Goal: Ask a question: Seek information or help from site administrators or community

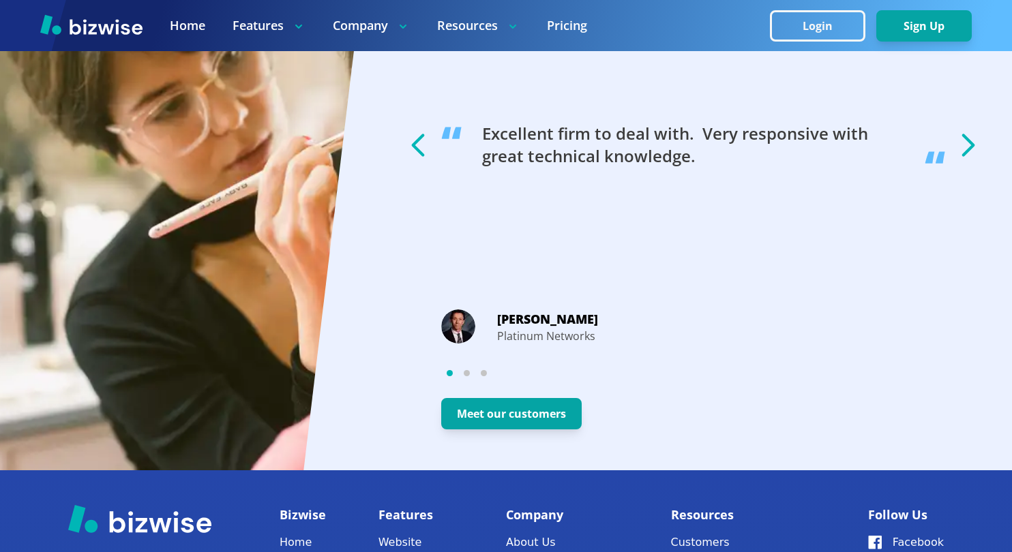
scroll to position [2707, 0]
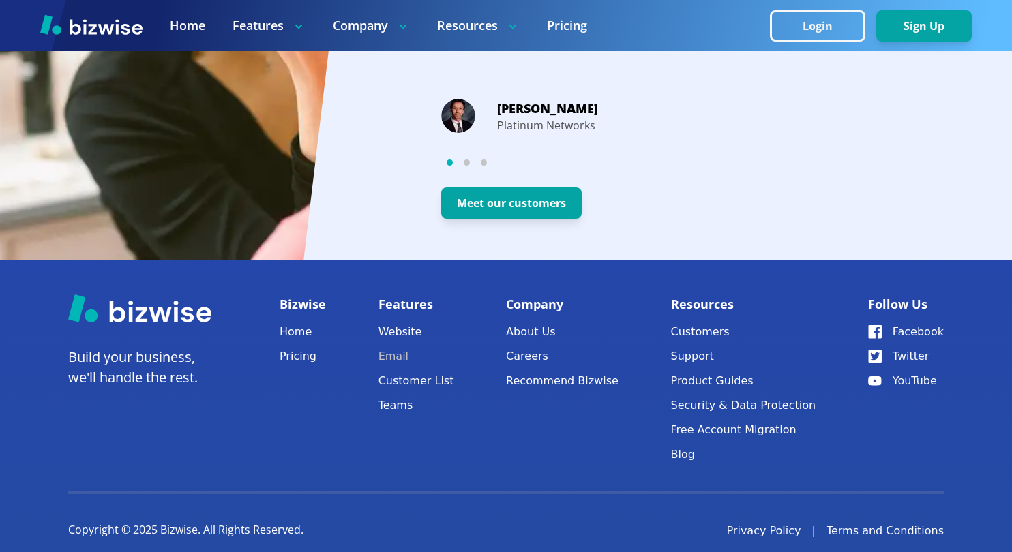
click at [405, 347] on link "Email" at bounding box center [417, 356] width 76 height 19
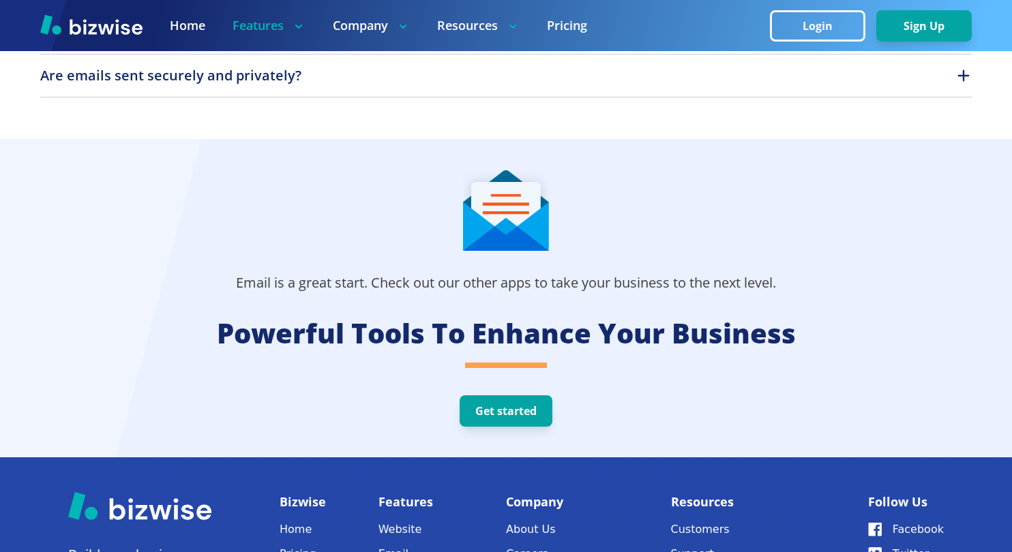
scroll to position [3107, 0]
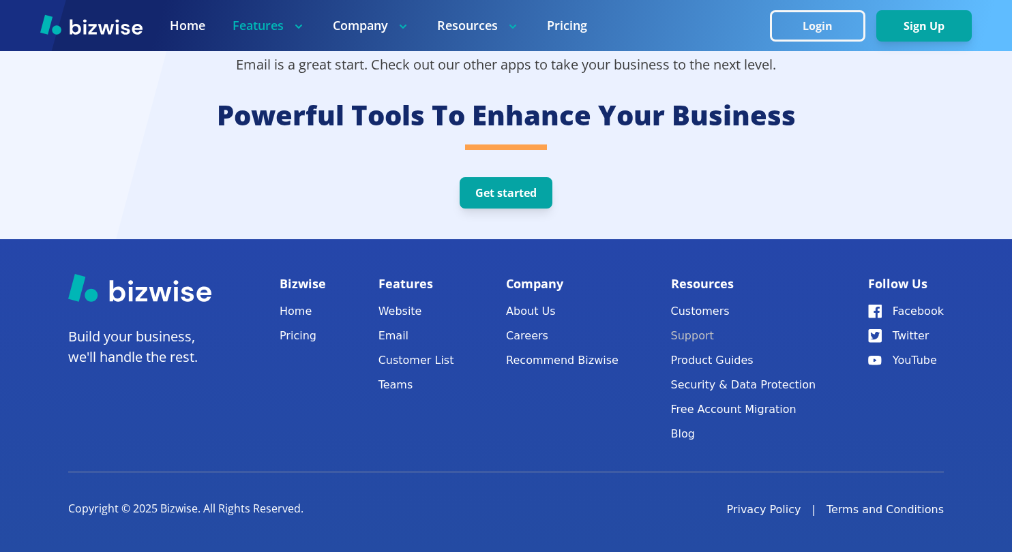
click at [715, 342] on button "Support" at bounding box center [743, 336] width 145 height 19
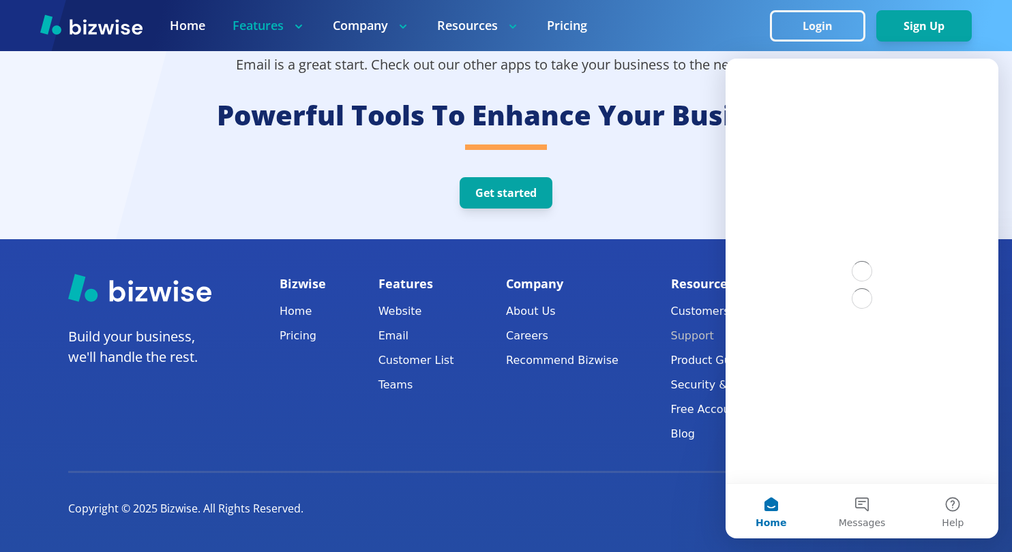
scroll to position [0, 0]
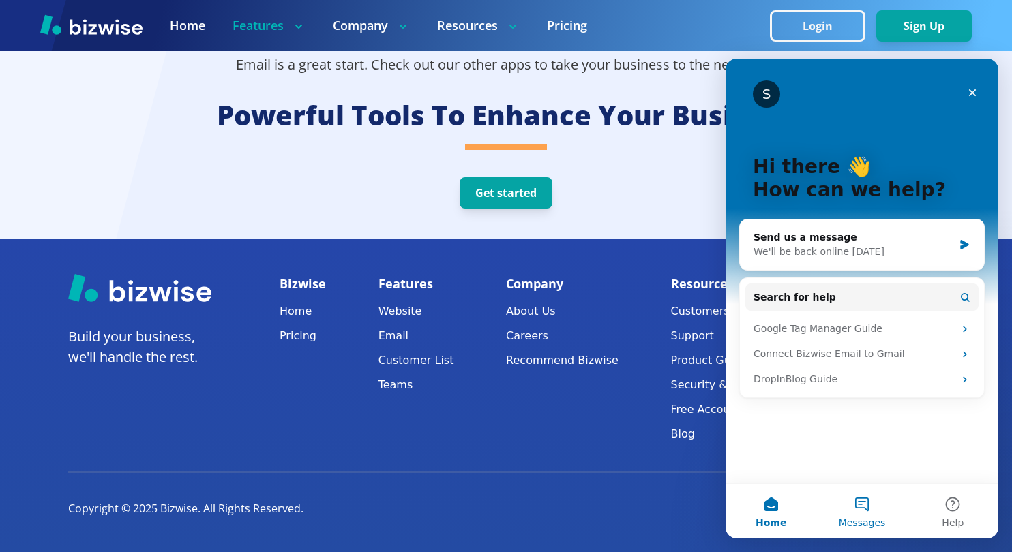
click at [867, 509] on button "Messages" at bounding box center [861, 511] width 91 height 55
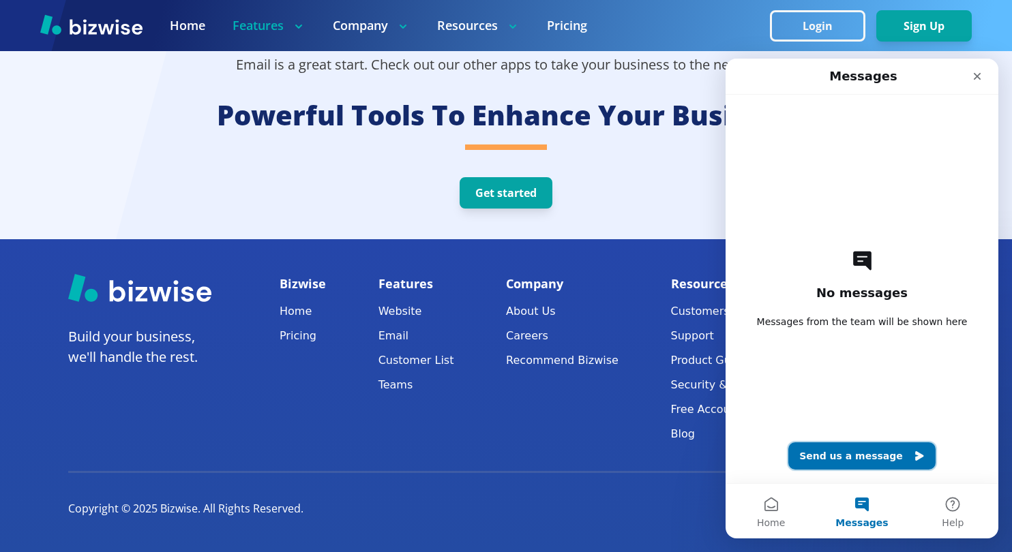
click at [874, 453] on button "Send us a message" at bounding box center [861, 456] width 147 height 27
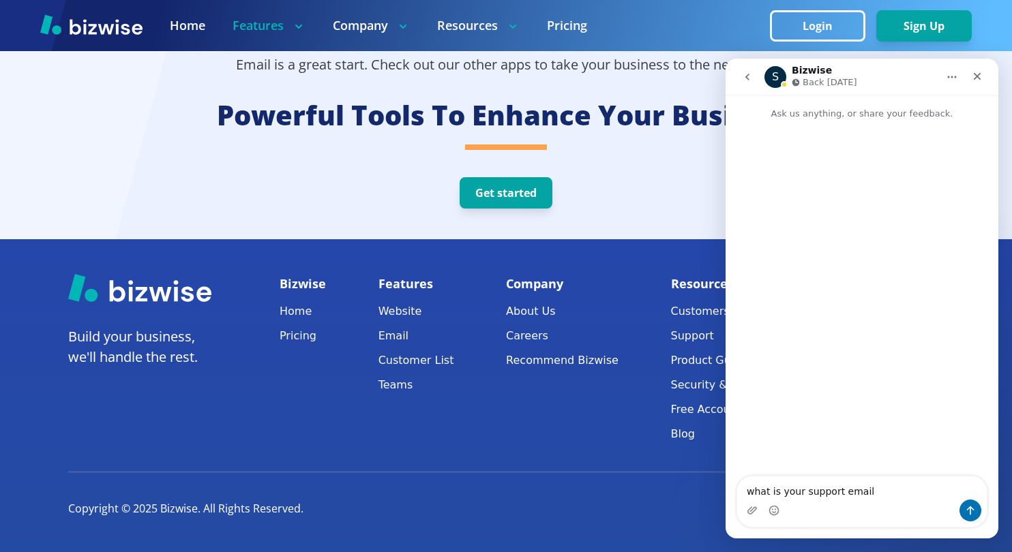
type textarea "what is your support email?"
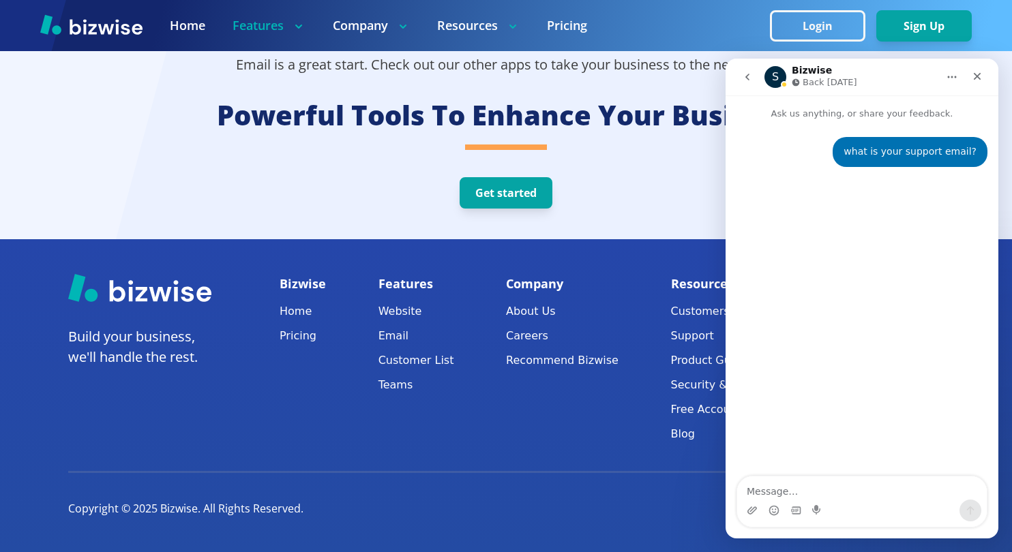
click at [896, 378] on div "what is your support email? • Just now" at bounding box center [862, 299] width 273 height 357
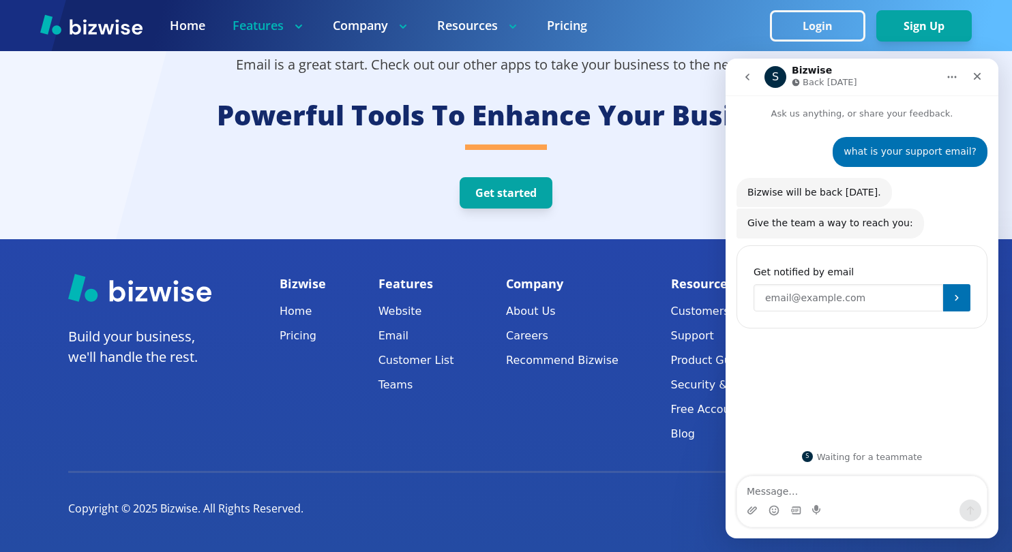
click at [861, 303] on input "Enter your email" at bounding box center [849, 297] width 190 height 27
type input "[EMAIL_ADDRESS][DOMAIN_NAME]"
click at [970, 298] on button "Submit" at bounding box center [956, 297] width 27 height 27
click at [747, 72] on icon "go back" at bounding box center [747, 77] width 11 height 11
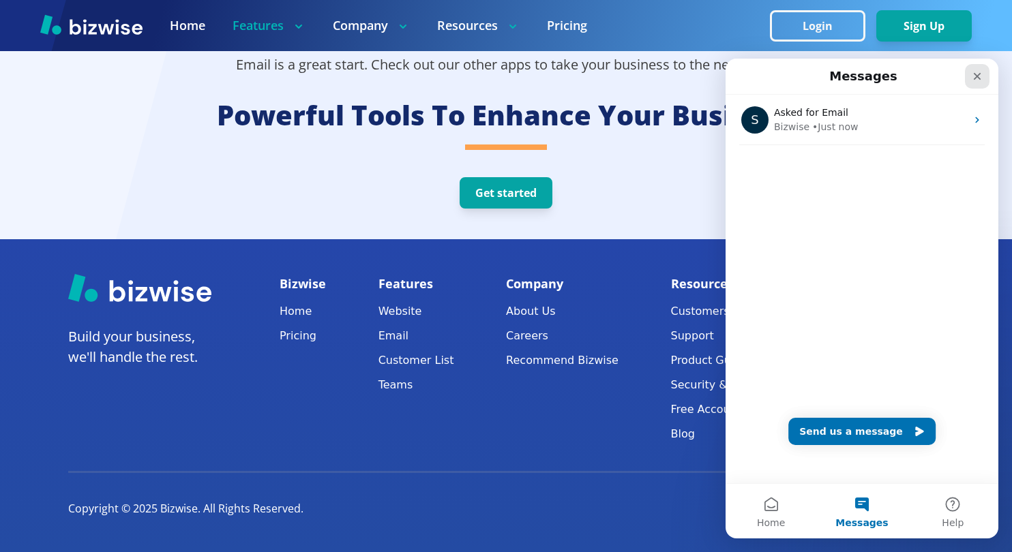
click at [975, 65] on div "Close" at bounding box center [977, 76] width 25 height 25
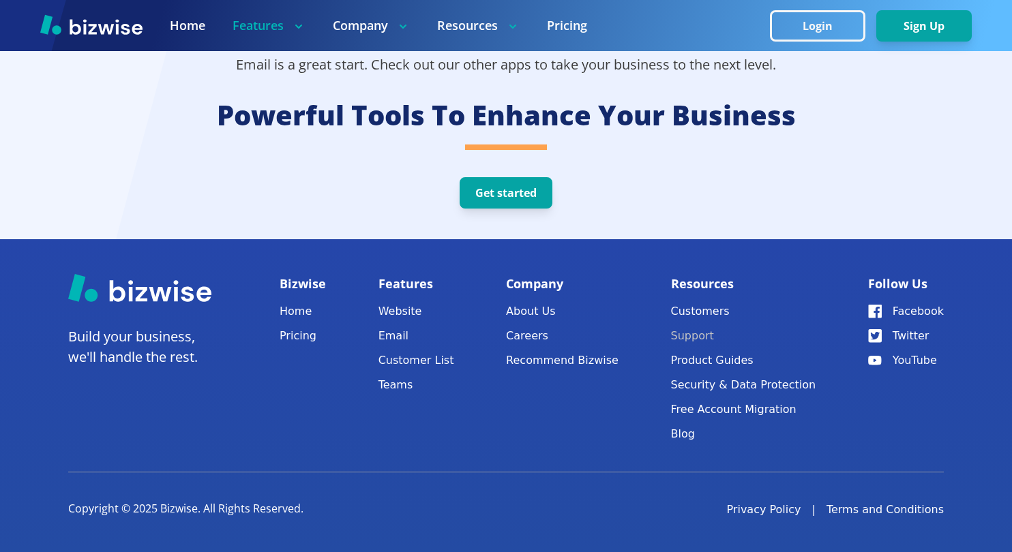
click at [719, 336] on button "Support" at bounding box center [743, 336] width 145 height 19
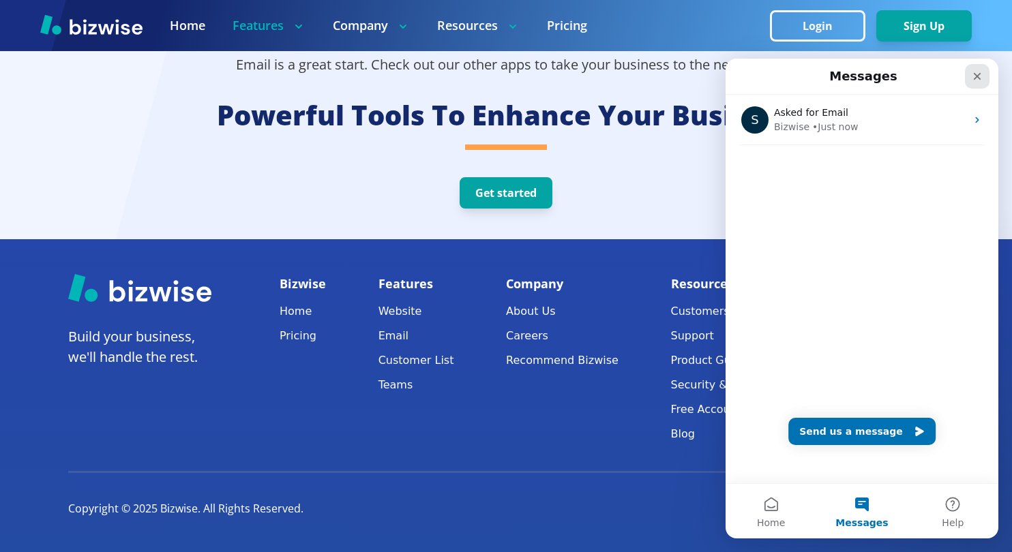
click at [982, 80] on icon "Close" at bounding box center [977, 76] width 11 height 11
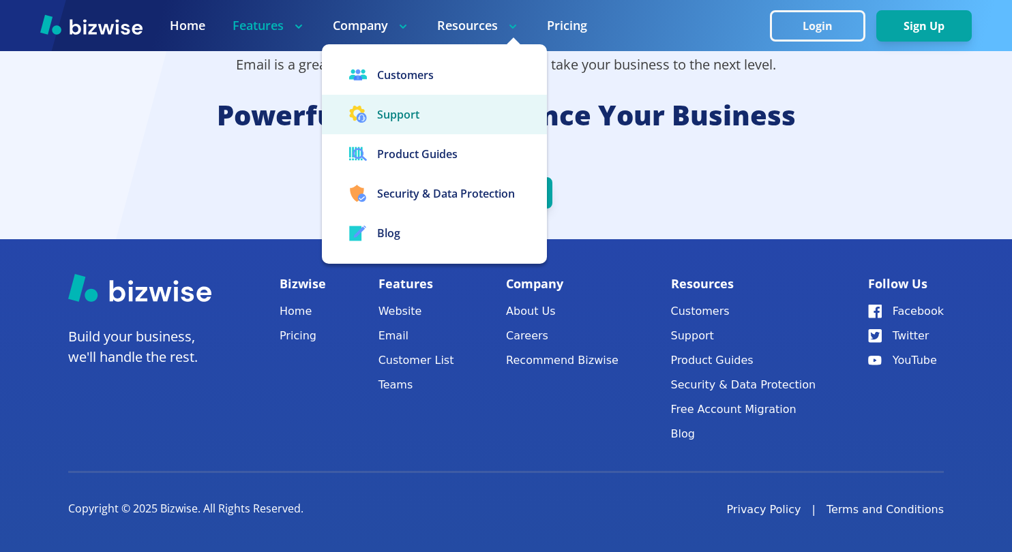
click at [395, 108] on button "Support" at bounding box center [434, 115] width 225 height 40
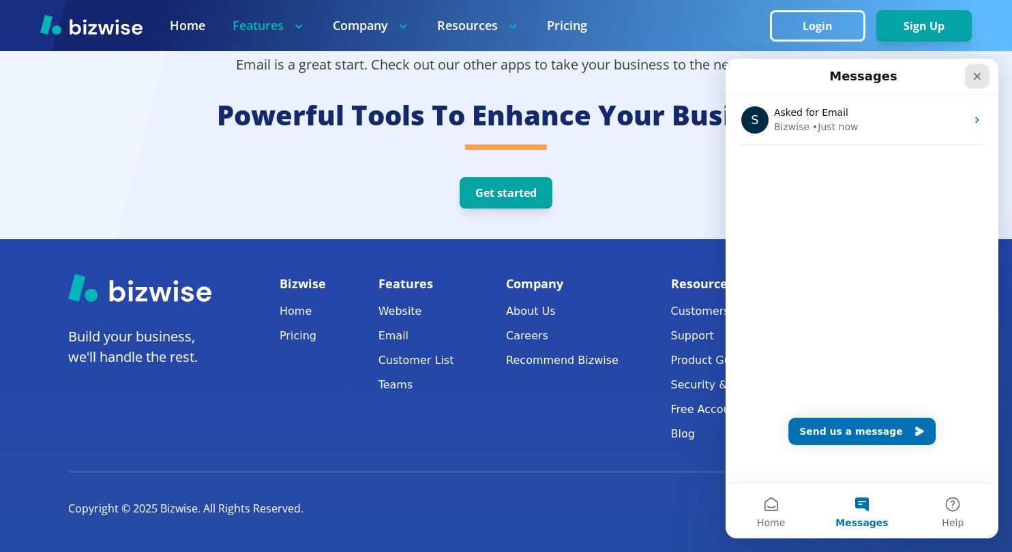
click at [979, 71] on icon "Close" at bounding box center [977, 76] width 11 height 11
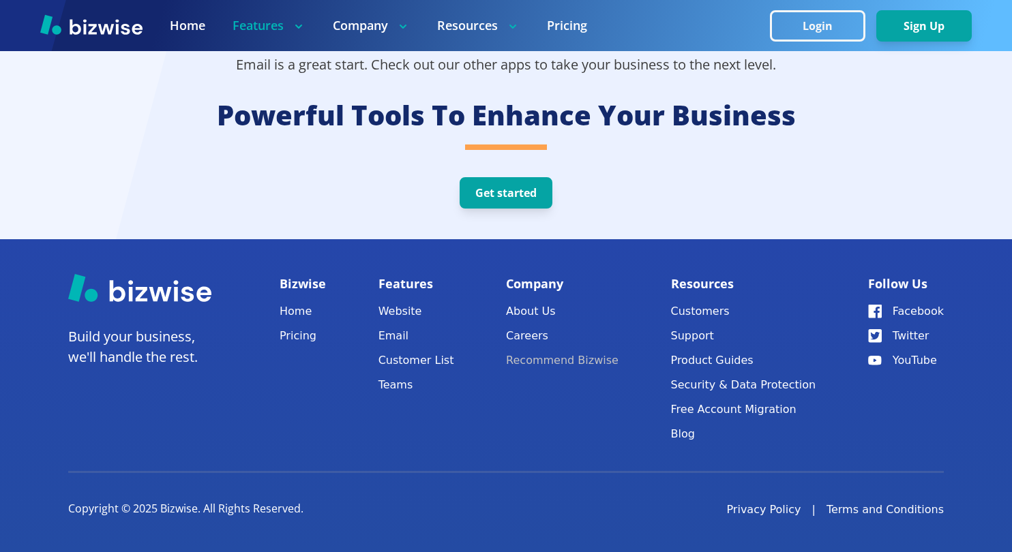
click at [542, 364] on link "Recommend Bizwise" at bounding box center [562, 360] width 113 height 19
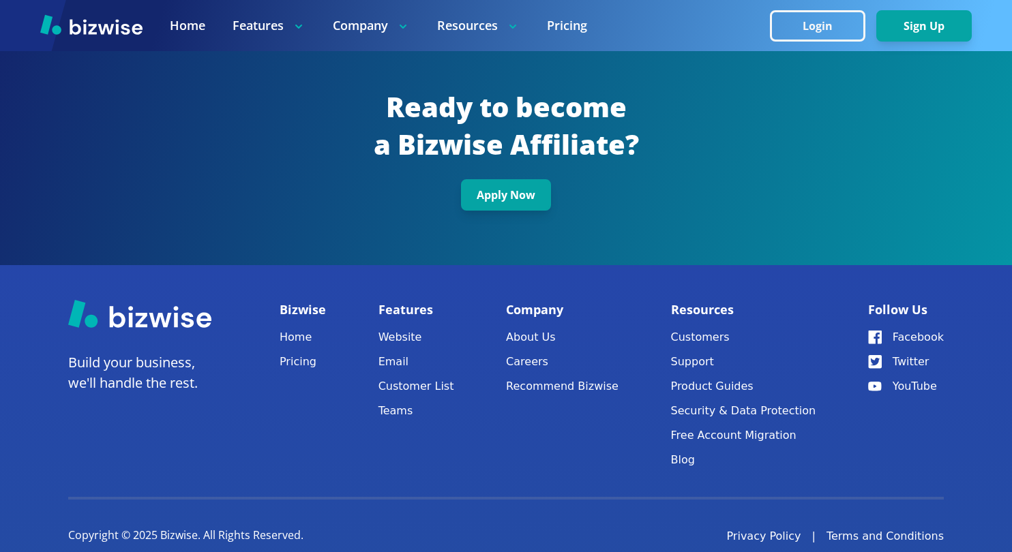
scroll to position [2396, 0]
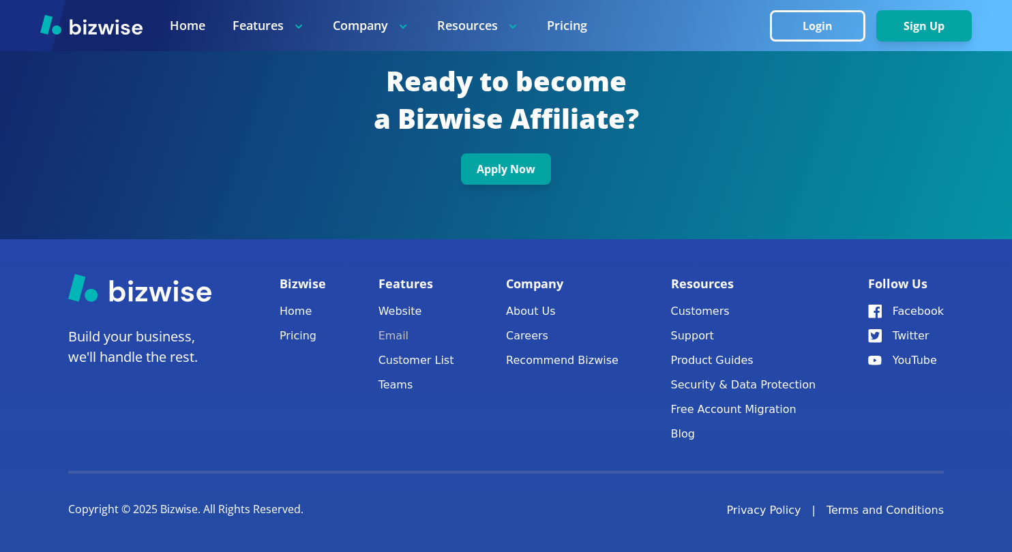
click at [410, 338] on link "Email" at bounding box center [417, 336] width 76 height 19
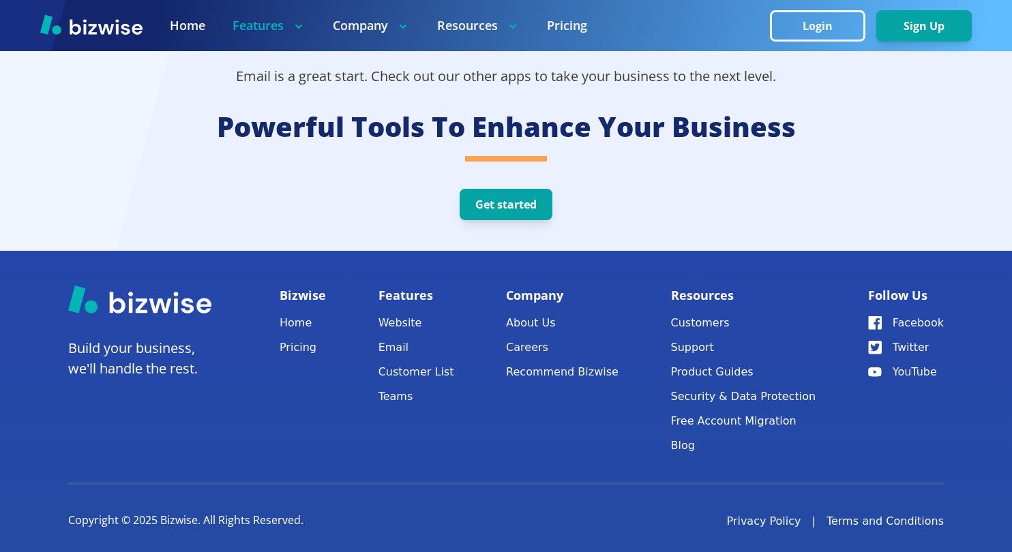
scroll to position [3107, 0]
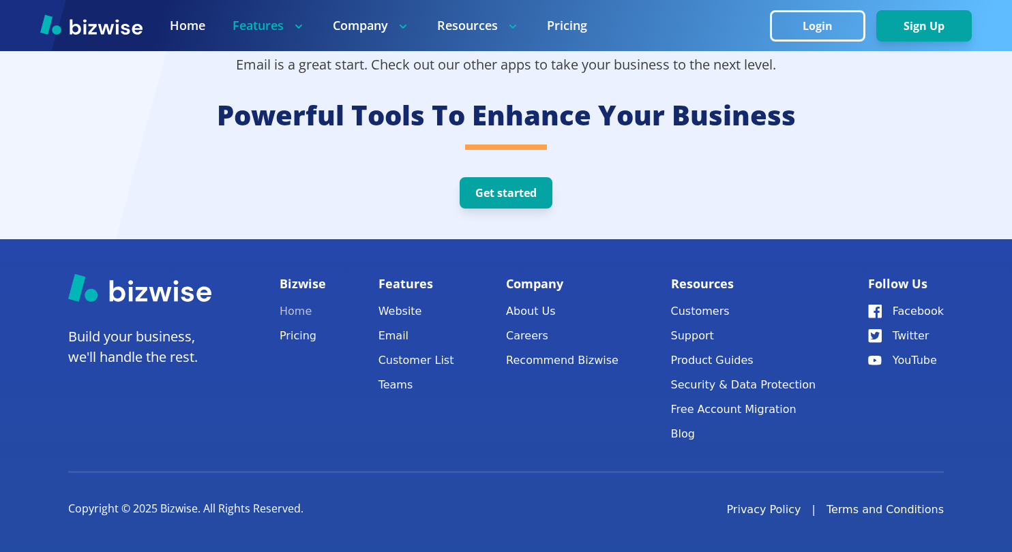
click at [301, 314] on link "Home" at bounding box center [303, 311] width 46 height 19
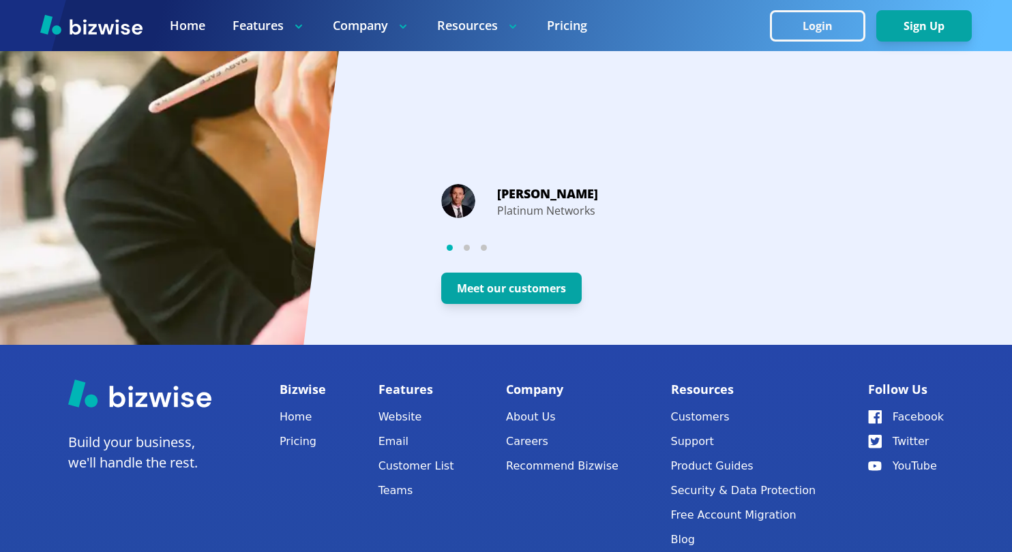
scroll to position [2707, 0]
